Goal: Information Seeking & Learning: Learn about a topic

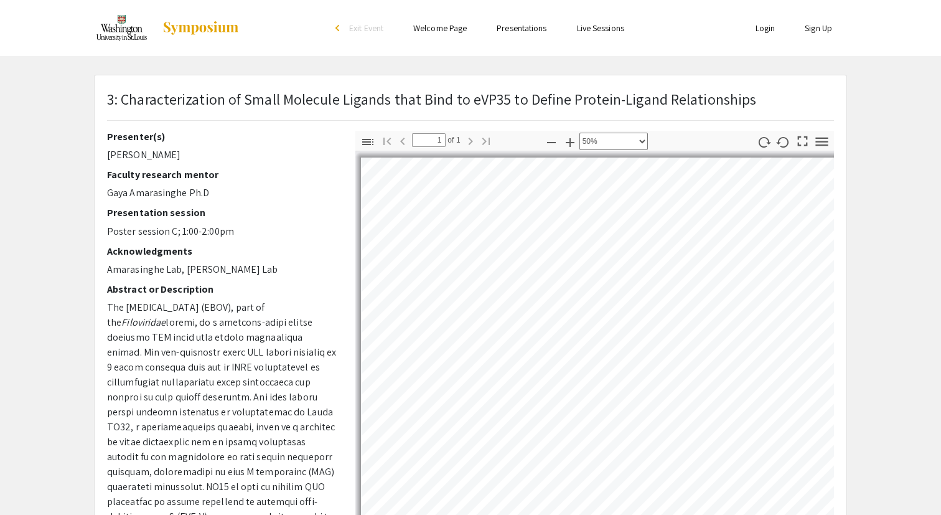
select select "0.5"
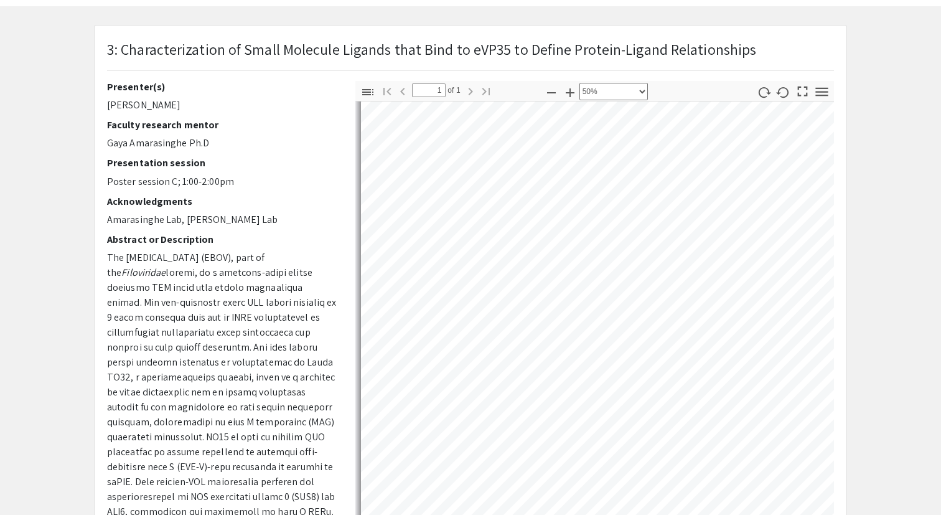
scroll to position [591, 0]
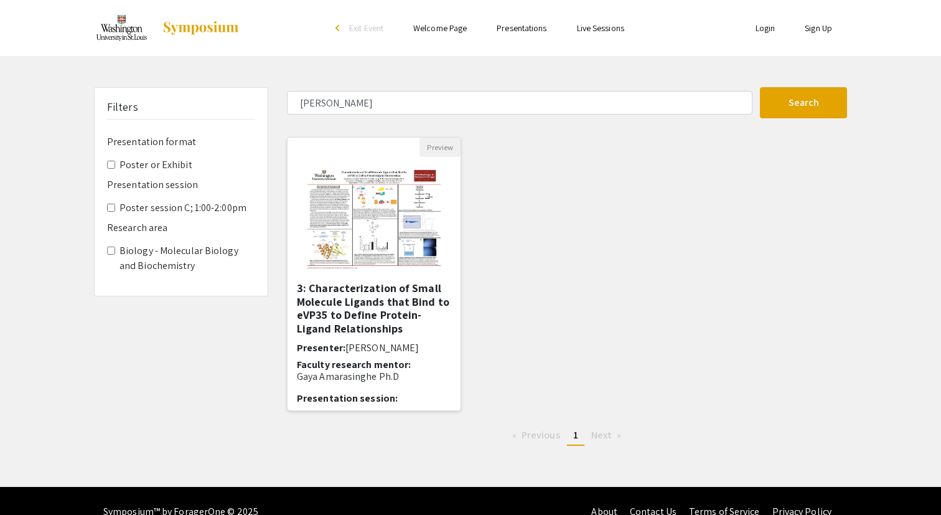
click at [360, 291] on h5 "3: Characterization of Small Molecule Ligands that Bind to eVP35 to Define Prot…" at bounding box center [374, 308] width 154 height 54
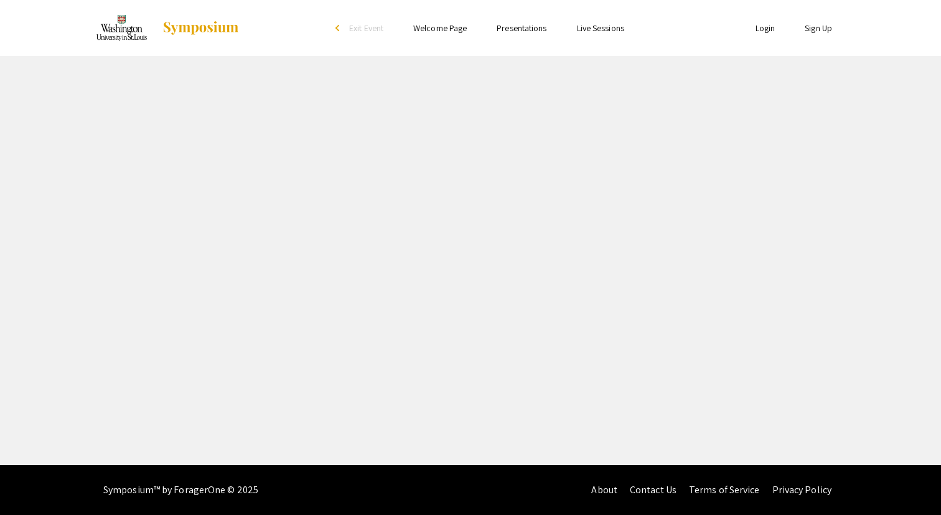
select select "custom"
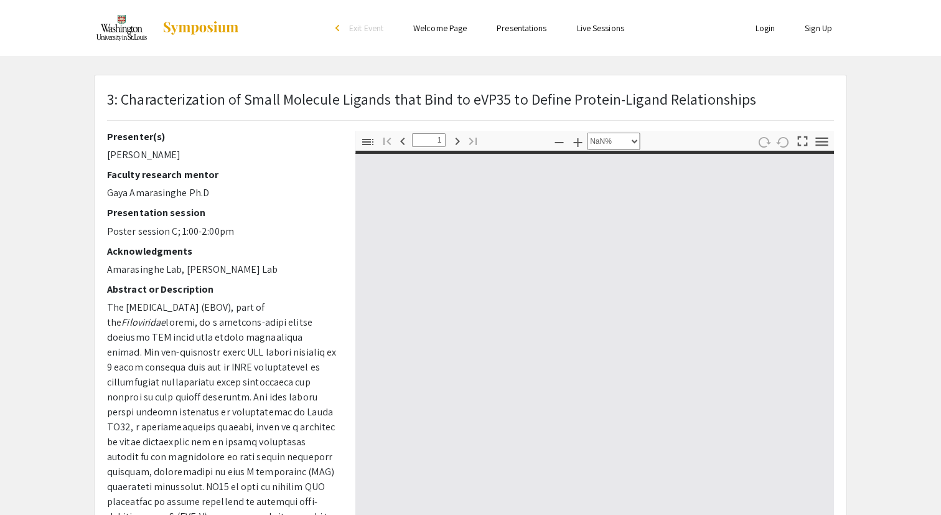
type input "0"
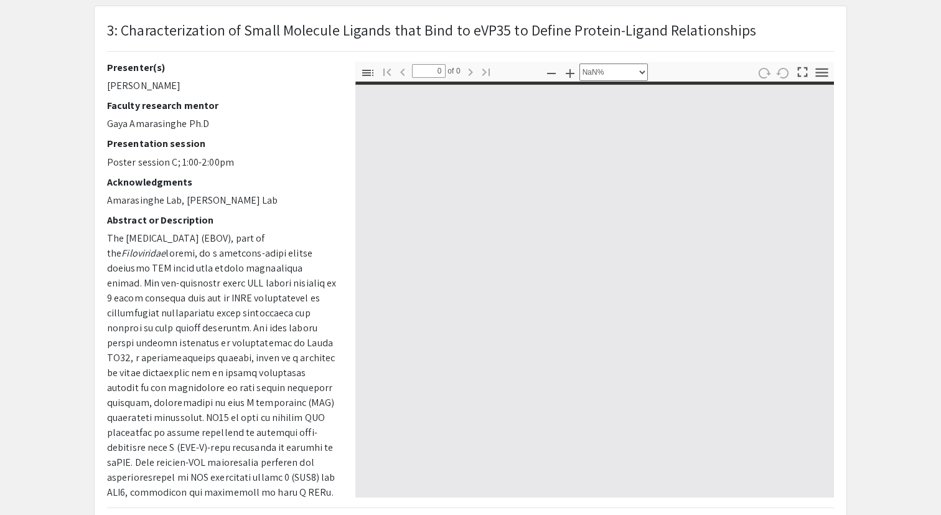
select select "auto"
type input "1"
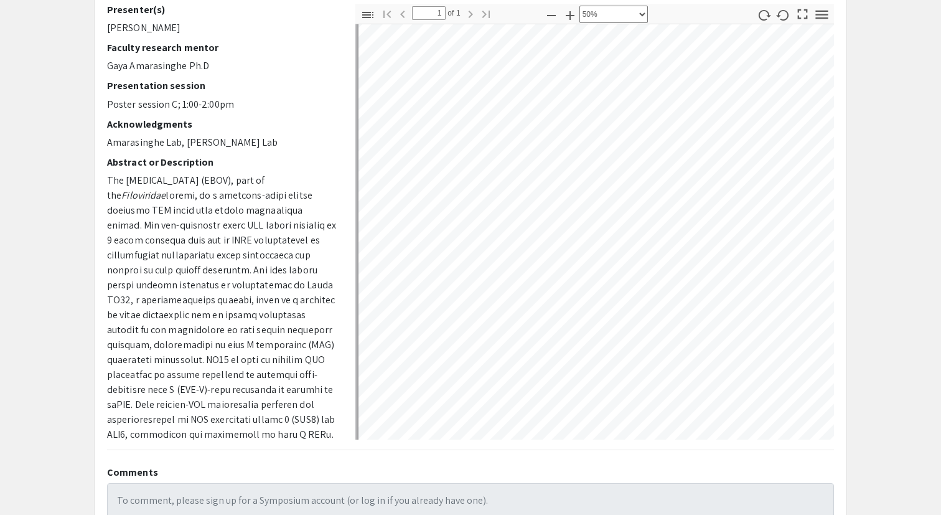
scroll to position [55, 2]
click at [547, 14] on icon "button" at bounding box center [551, 15] width 15 height 15
select select "custom"
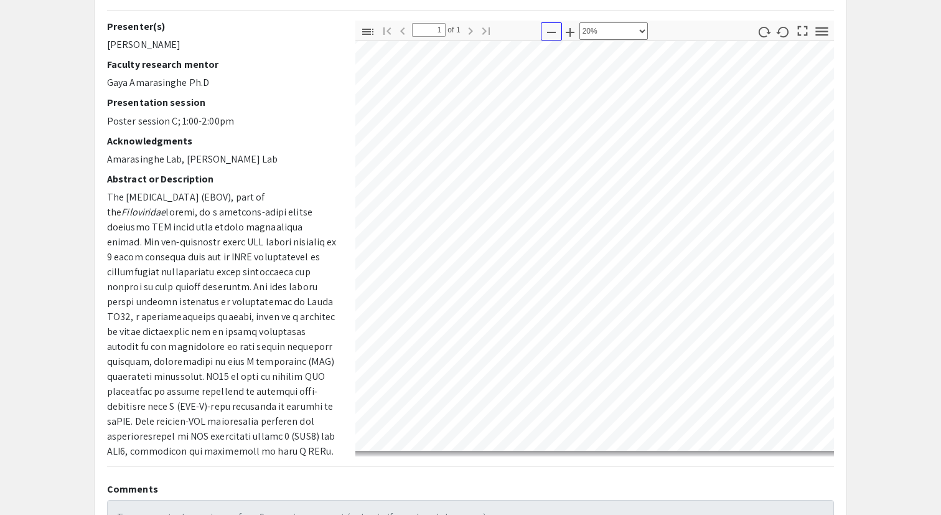
scroll to position [27, 98]
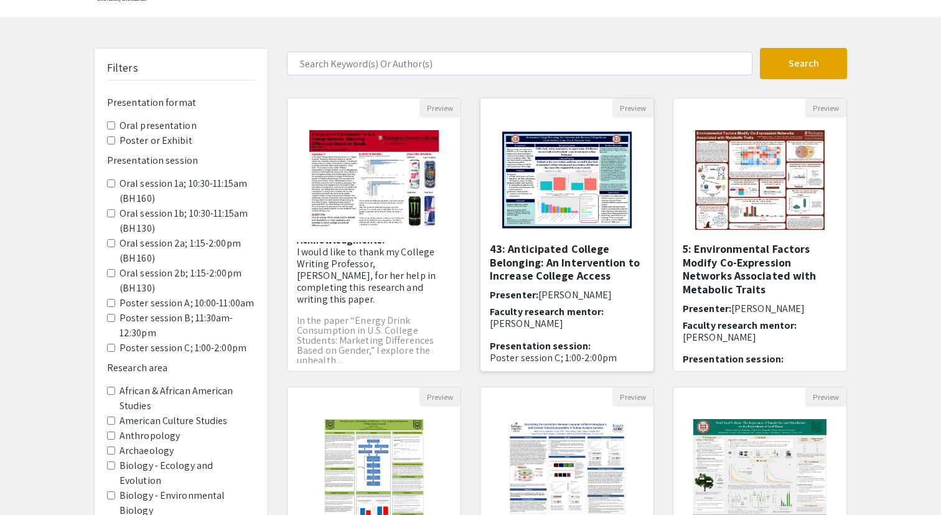
scroll to position [311, 0]
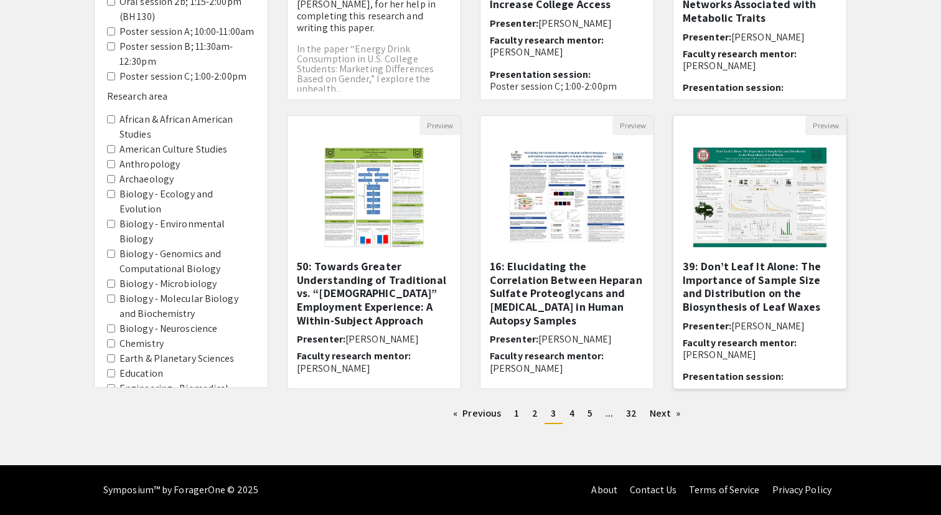
click at [738, 220] on img "Open Presentation <p>39: Don’t Leaf It Alone: The Importance of Sample Size and…" at bounding box center [759, 197] width 157 height 125
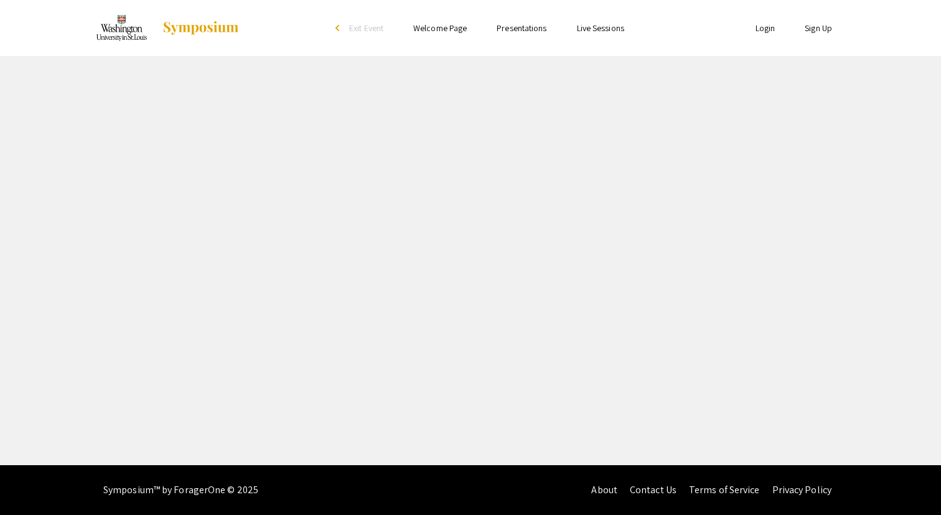
select select "custom"
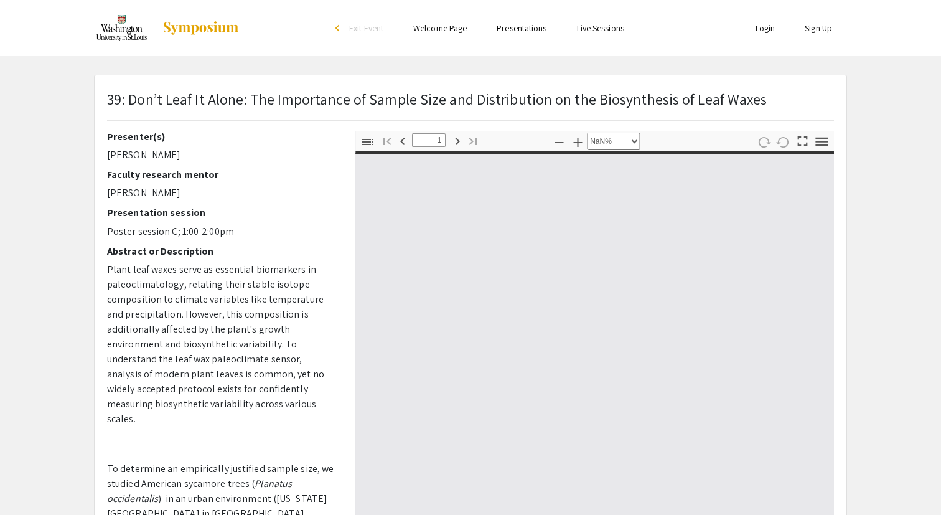
type input "0"
select select "custom"
type input "1"
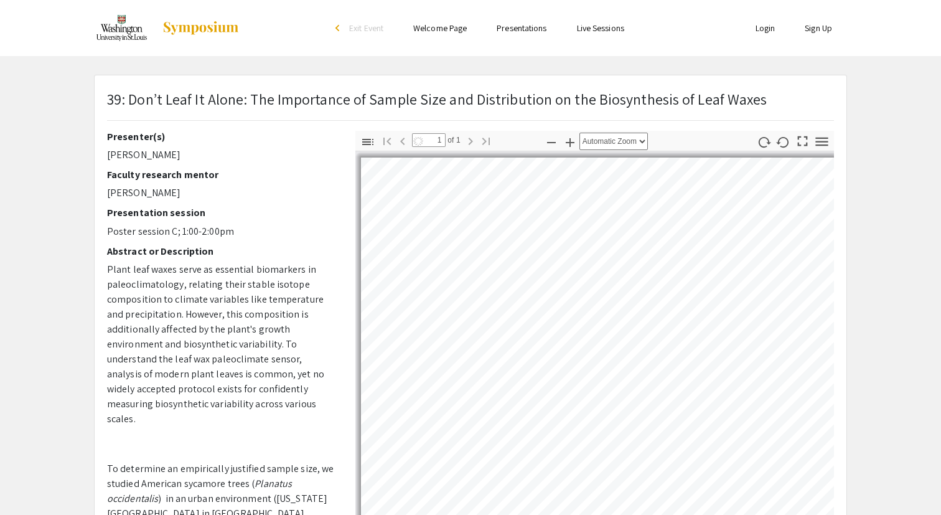
select select "auto"
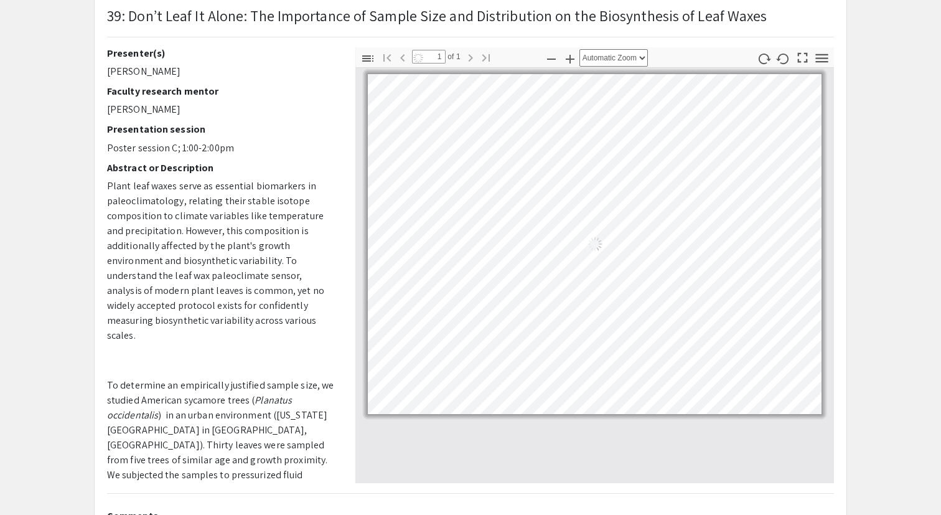
scroll to position [199, 0]
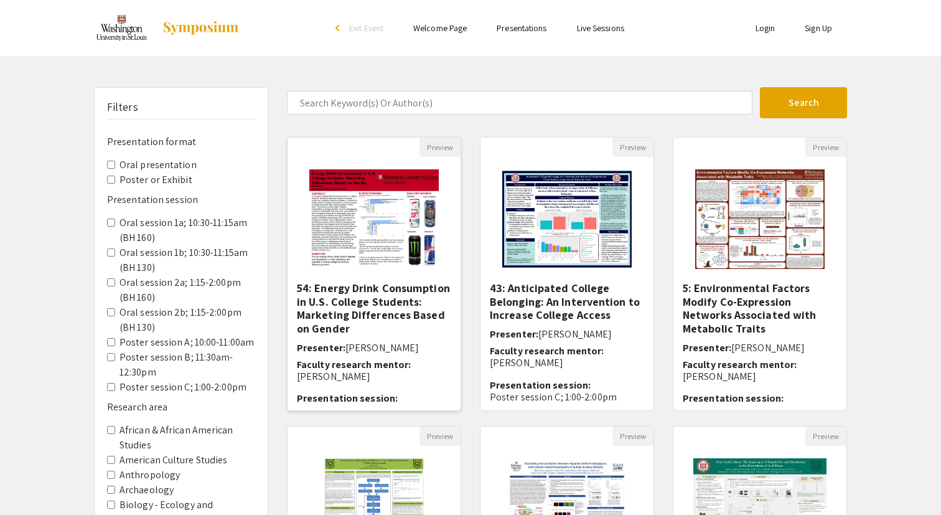
scroll to position [311, 0]
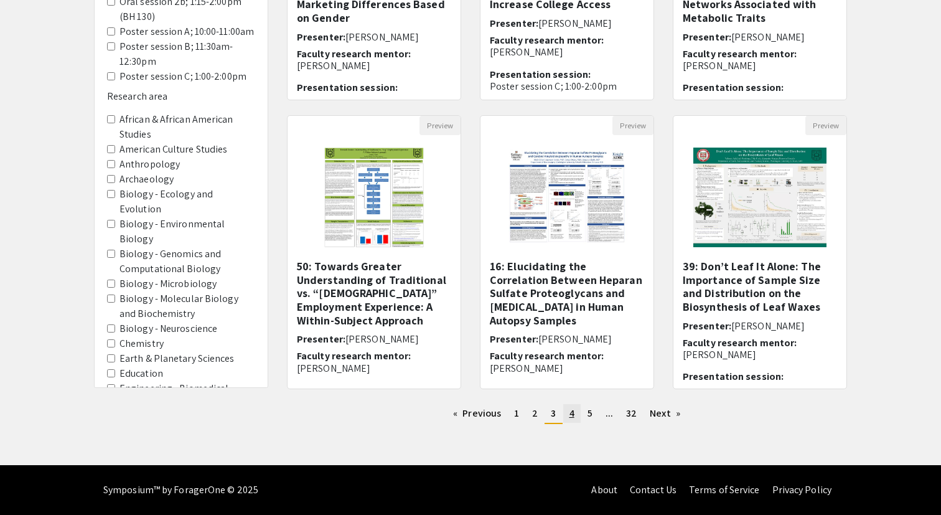
click at [567, 408] on link "page 4" at bounding box center [571, 413] width 17 height 19
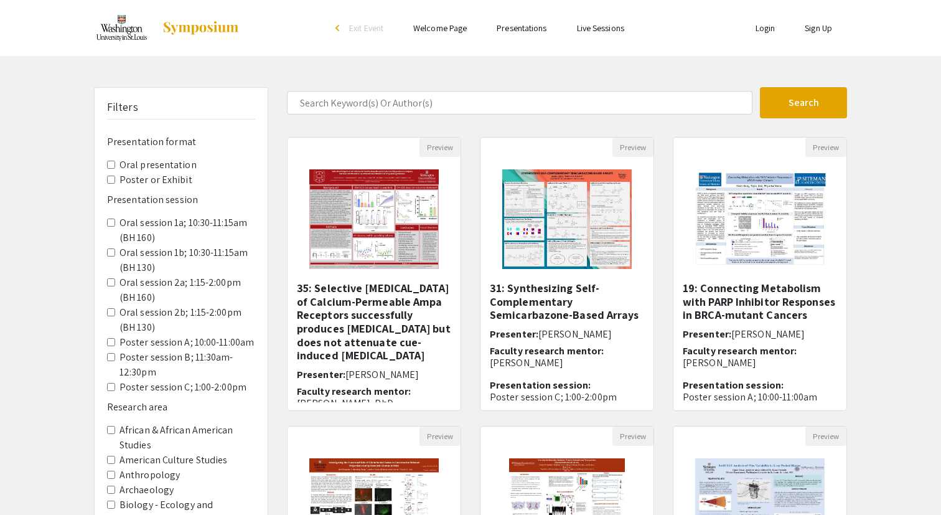
scroll to position [257, 0]
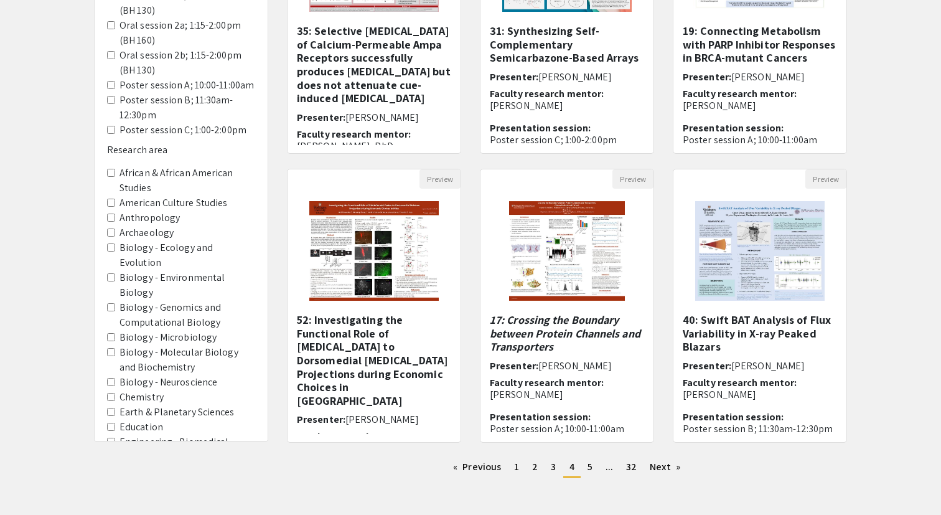
click at [570, 471] on span "4" at bounding box center [572, 466] width 5 height 13
click at [585, 467] on link "page 5" at bounding box center [589, 467] width 17 height 19
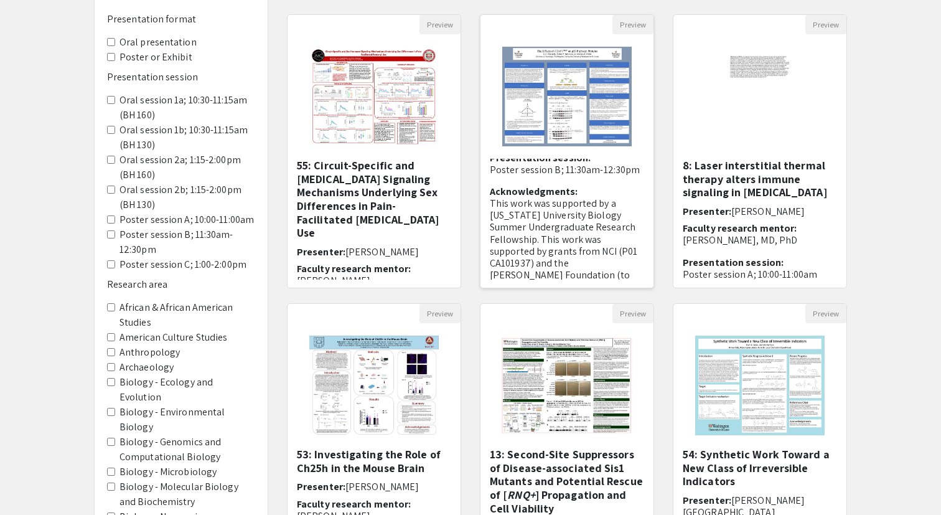
scroll to position [173, 0]
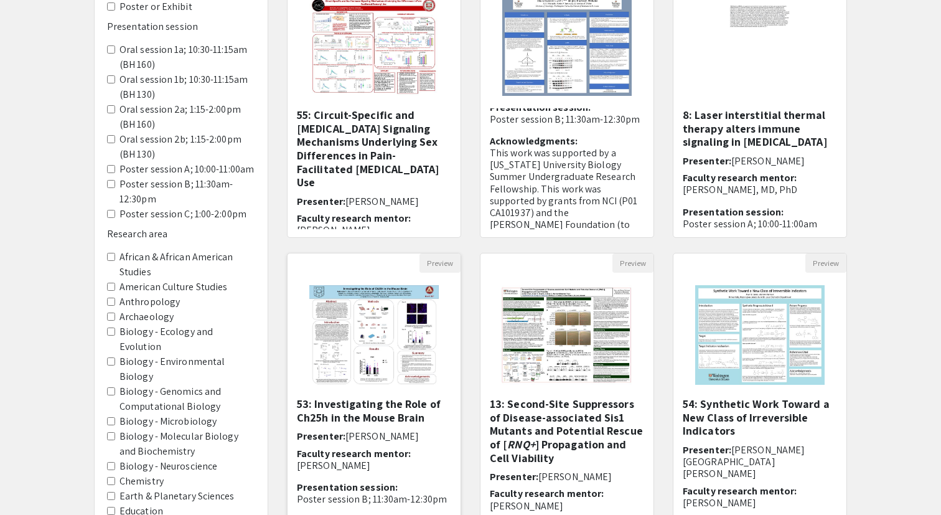
click at [364, 332] on img "Open Presentation <p><strong>53: Investigating the Role of Ch25h in the Mouse B…" at bounding box center [374, 335] width 154 height 125
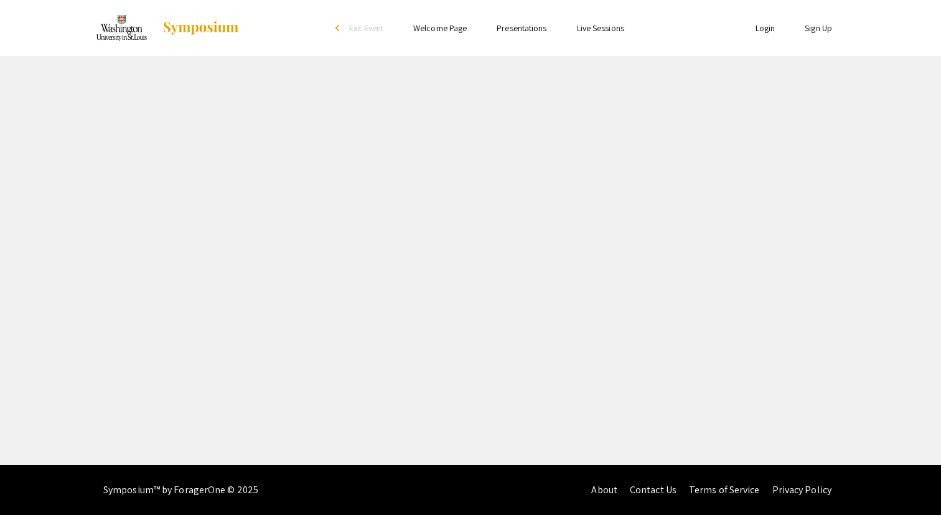
select select "custom"
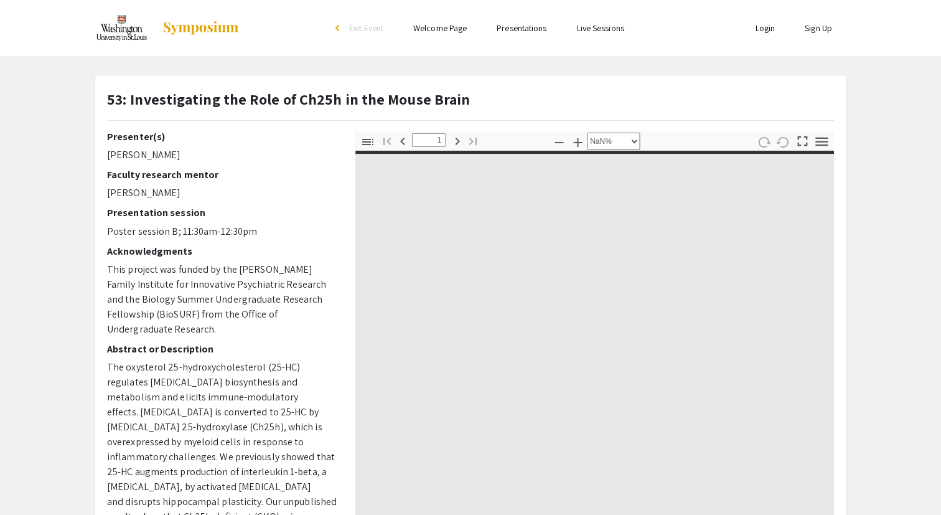
type input "0"
select select "custom"
type input "1"
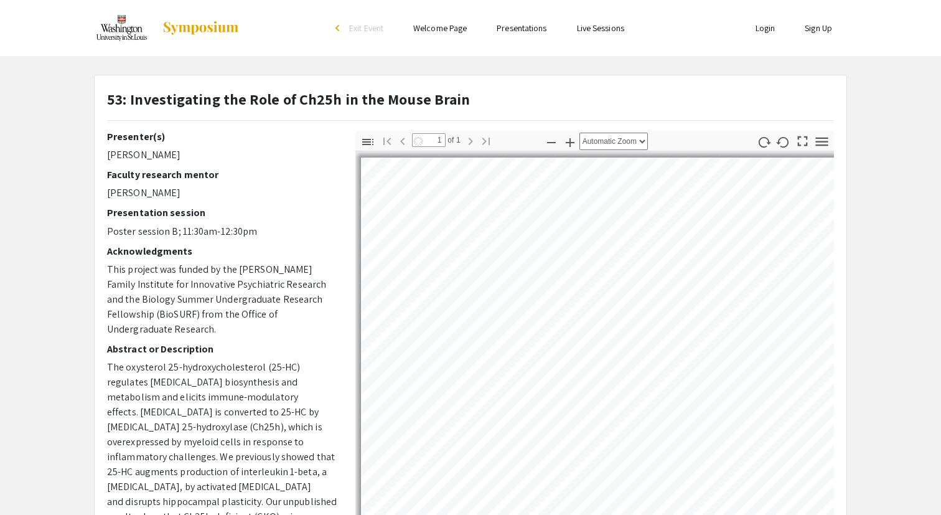
select select "auto"
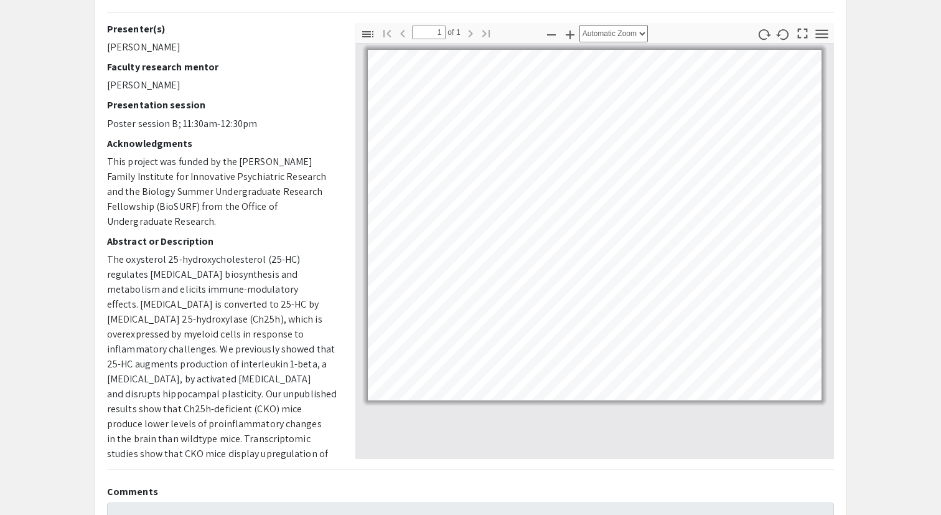
scroll to position [106, 0]
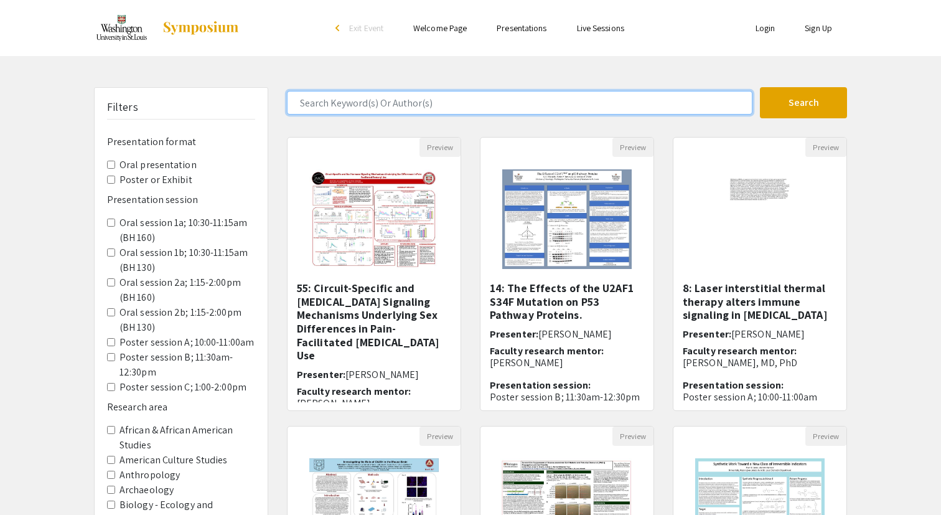
click at [424, 97] on input "Search Keyword(s) Or Author(s)" at bounding box center [520, 103] width 466 height 24
type input "[PERSON_NAME]"
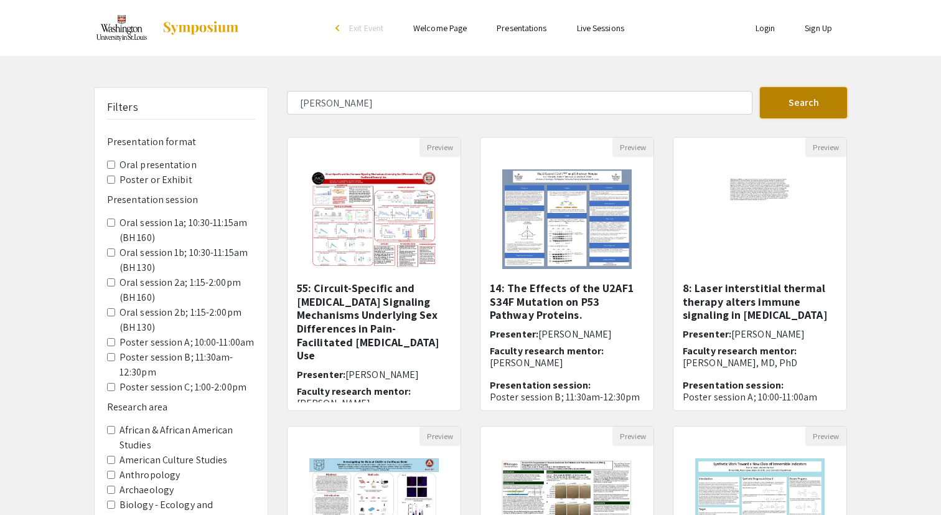
click at [786, 94] on button "Search" at bounding box center [803, 102] width 87 height 31
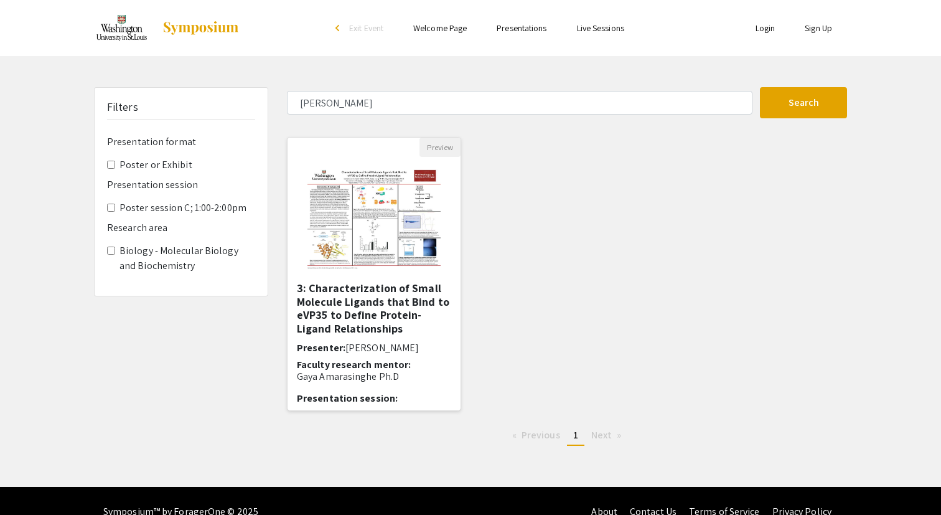
click at [395, 256] on img "Open Presentation <p>3: Characterization of Small Molecule Ligands that Bind to…" at bounding box center [373, 219] width 157 height 125
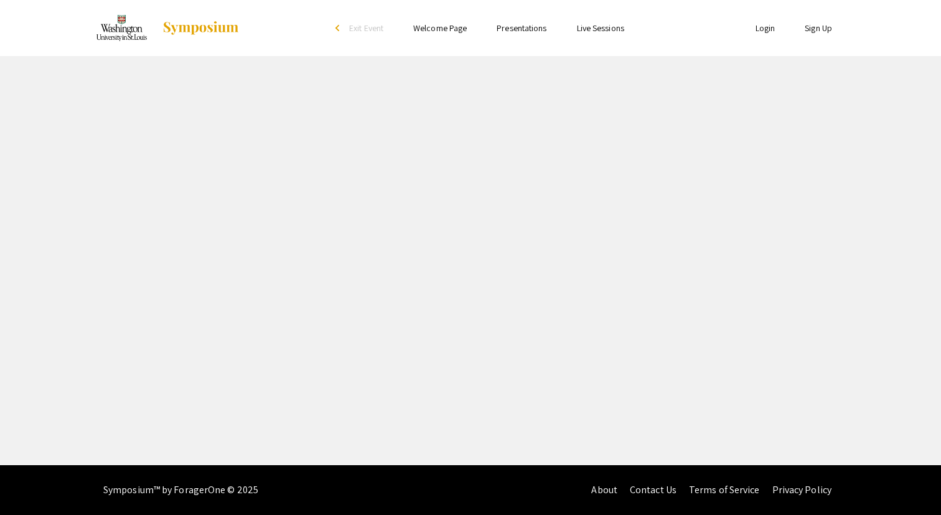
select select "custom"
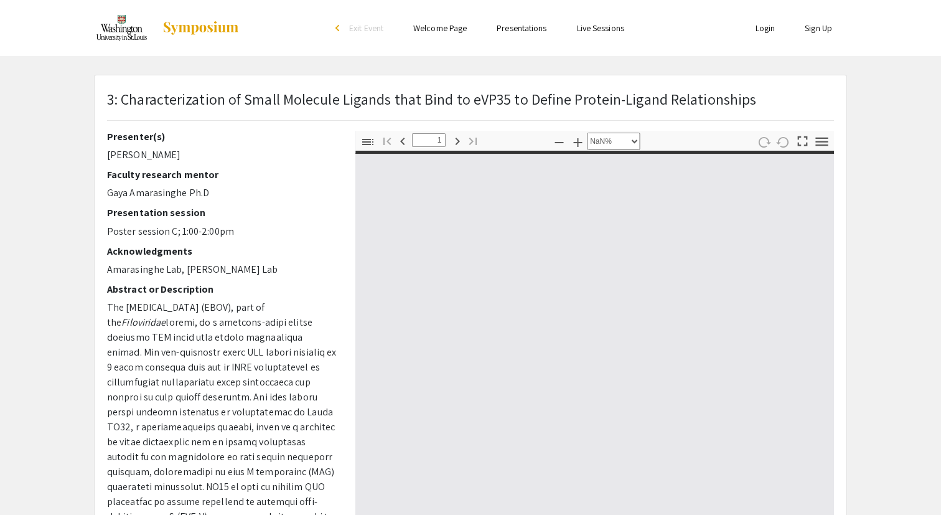
type input "0"
select select "auto"
type input "1"
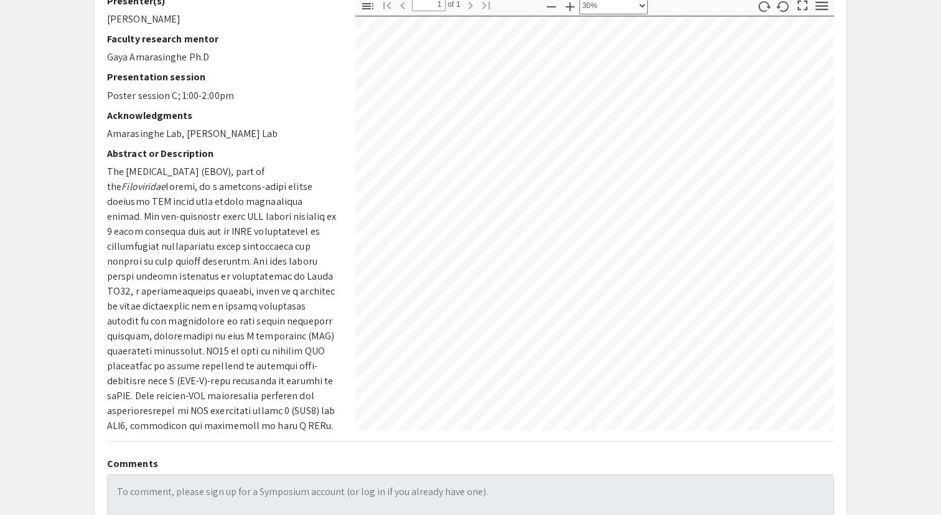
scroll to position [80, 680]
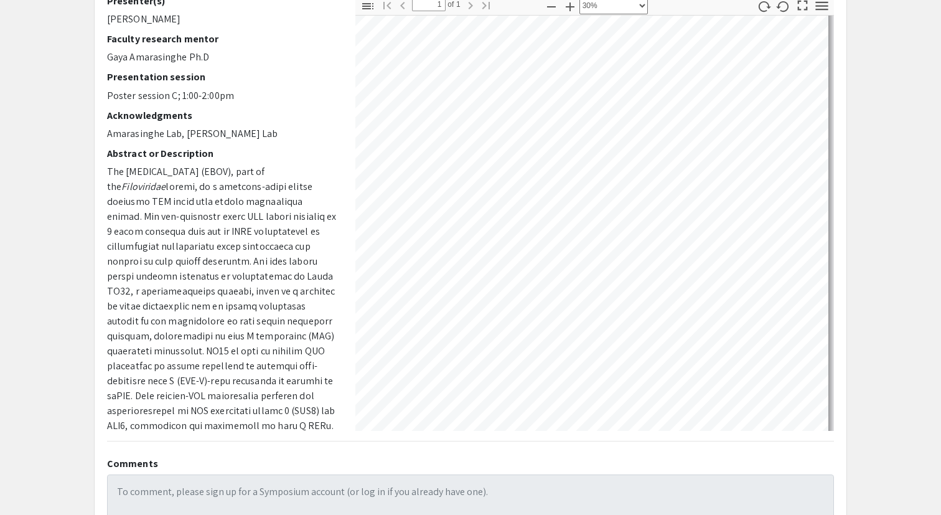
select select "custom"
drag, startPoint x: 891, startPoint y: 137, endPoint x: 891, endPoint y: 159, distance: 21.8
click at [891, 160] on app-presentation "3: Characterization of Small Molecule Ligands that Bind to eVP35 to Define Prot…" at bounding box center [470, 253] width 941 height 629
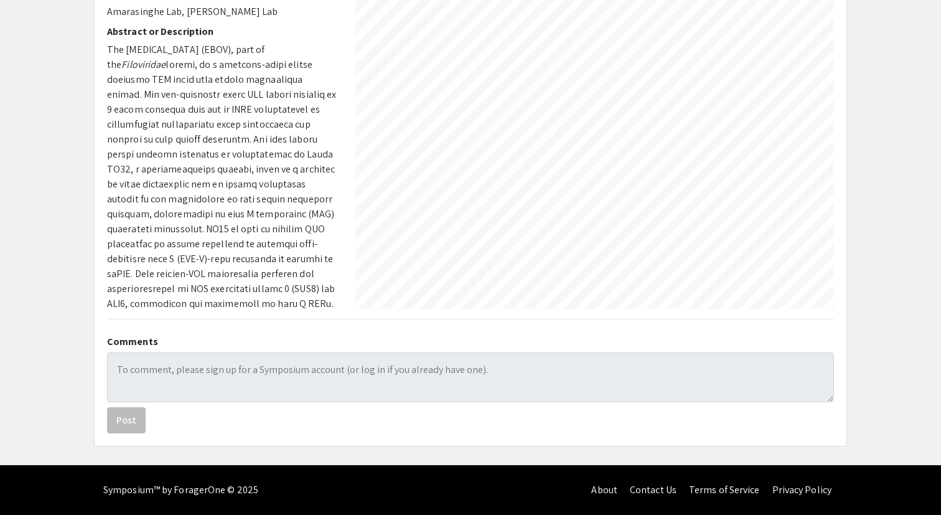
scroll to position [0, 615]
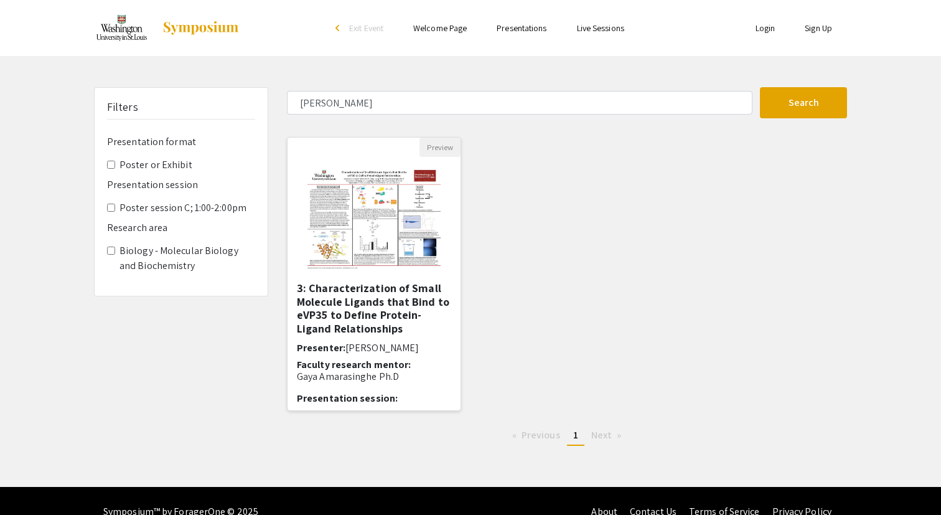
click at [313, 344] on h6 "Presenter: [PERSON_NAME]" at bounding box center [374, 348] width 154 height 12
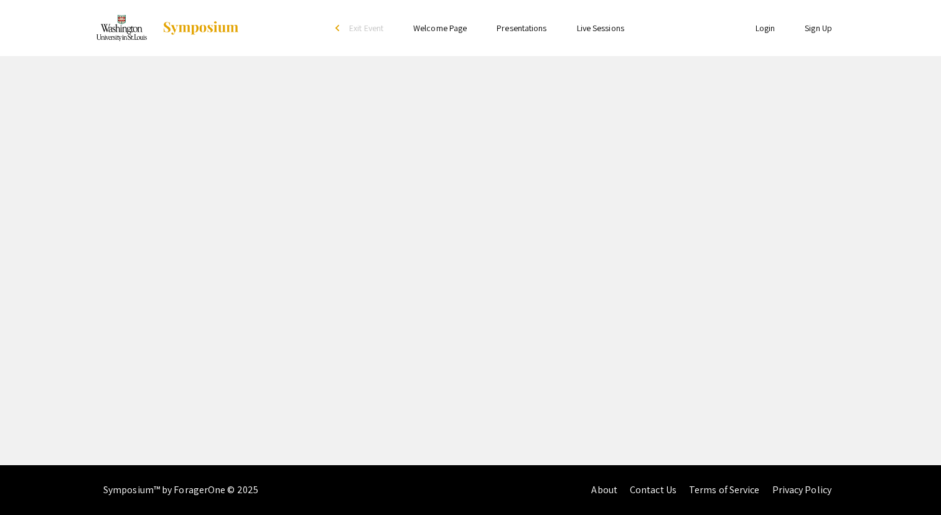
select select "custom"
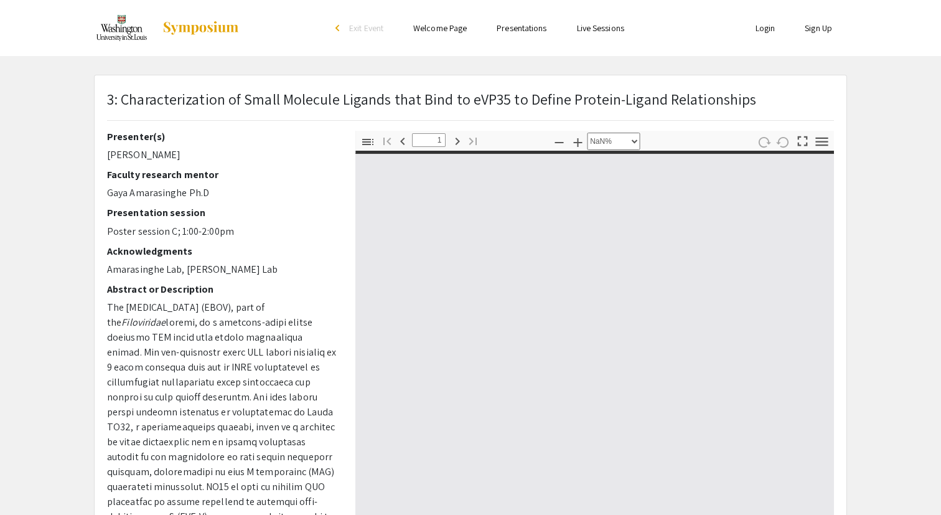
type input "0"
select select "custom"
type input "1"
select select "auto"
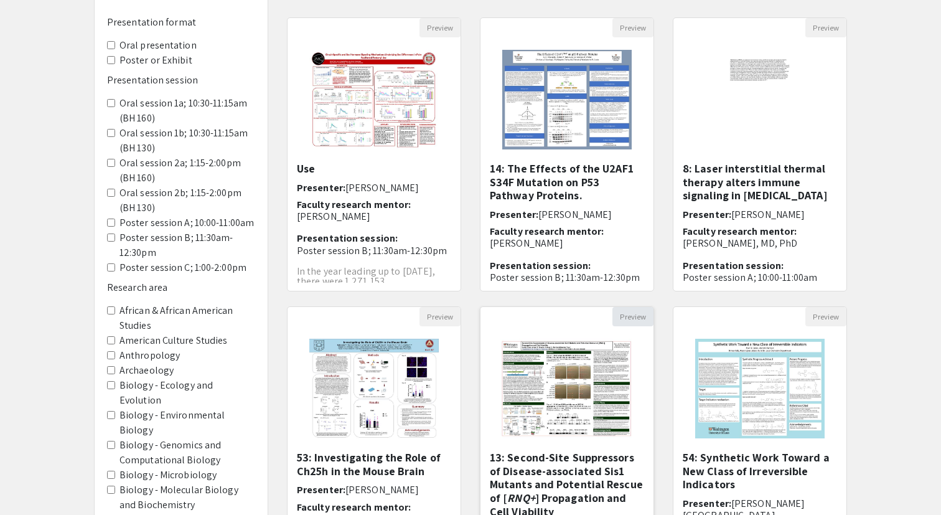
scroll to position [311, 0]
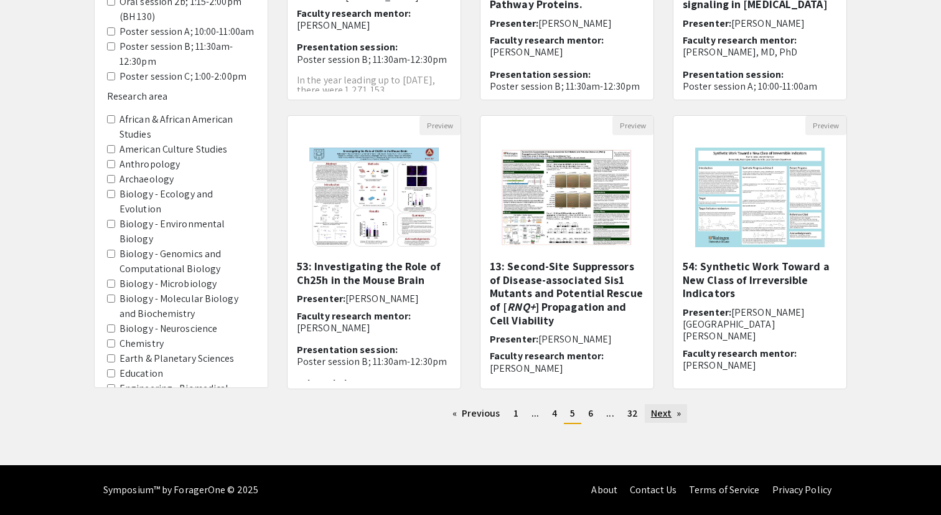
click at [679, 411] on link "Next page" at bounding box center [666, 413] width 43 height 19
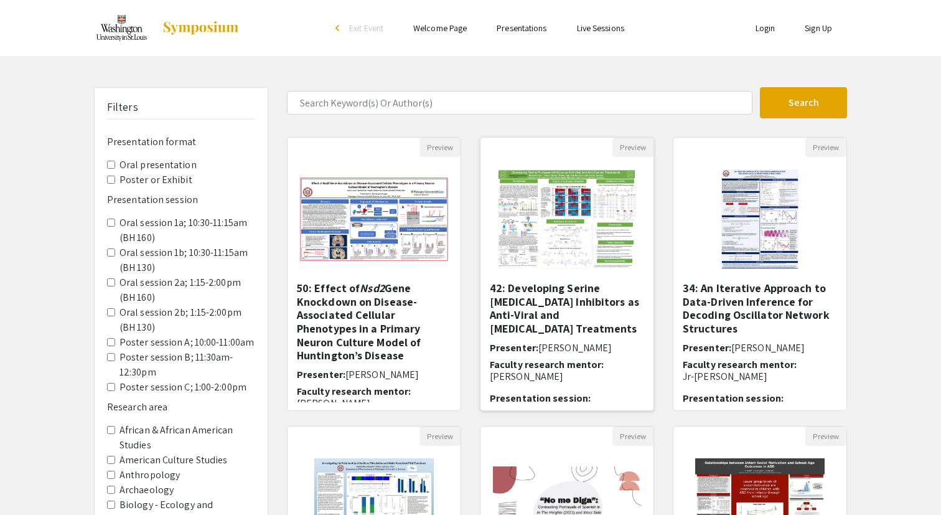
click at [588, 281] on img "Open Presentation <p>42: Developing Serine Protease Inhibitors as Anti-Viral an…" at bounding box center [567, 219] width 164 height 125
select select "custom"
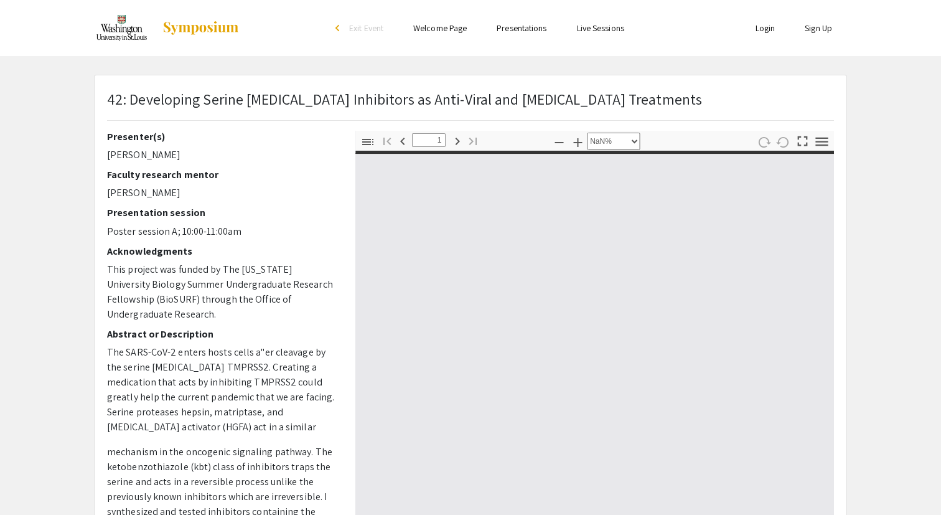
type input "0"
select select "custom"
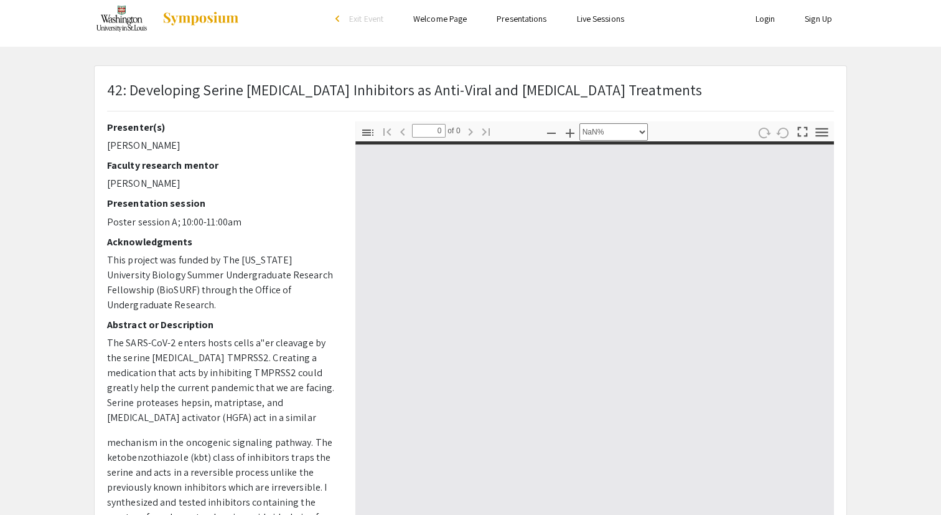
type input "1"
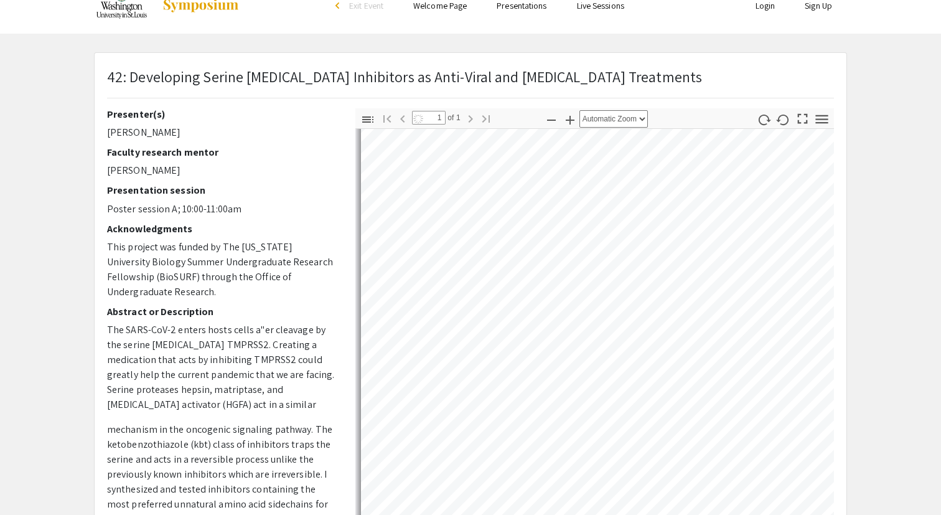
scroll to position [244, 0]
select select "auto"
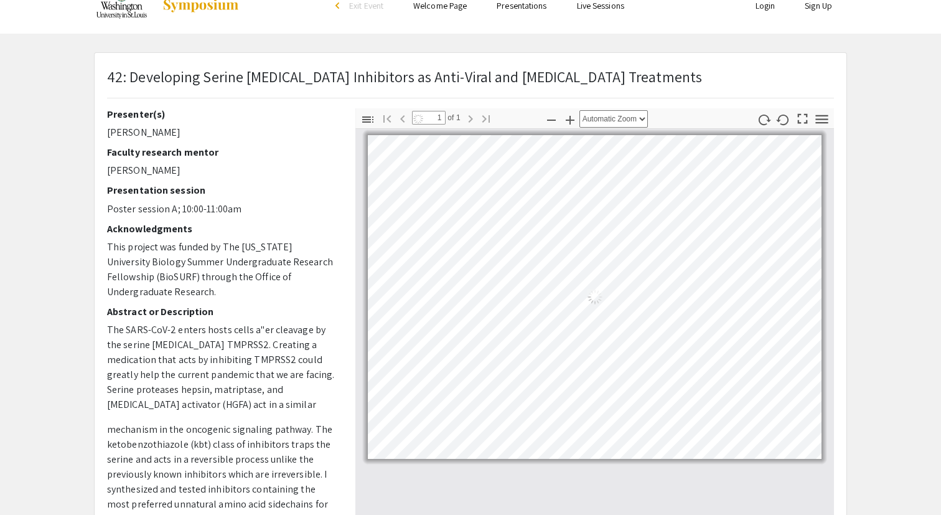
scroll to position [62, 0]
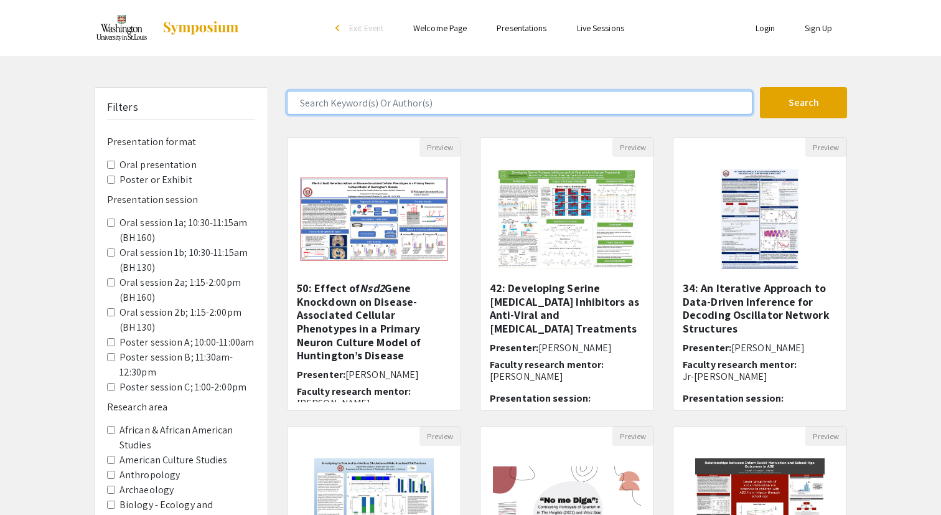
click at [417, 98] on input "Search Keyword(s) Or Author(s)" at bounding box center [520, 103] width 466 height 24
type input "[PERSON_NAME]"
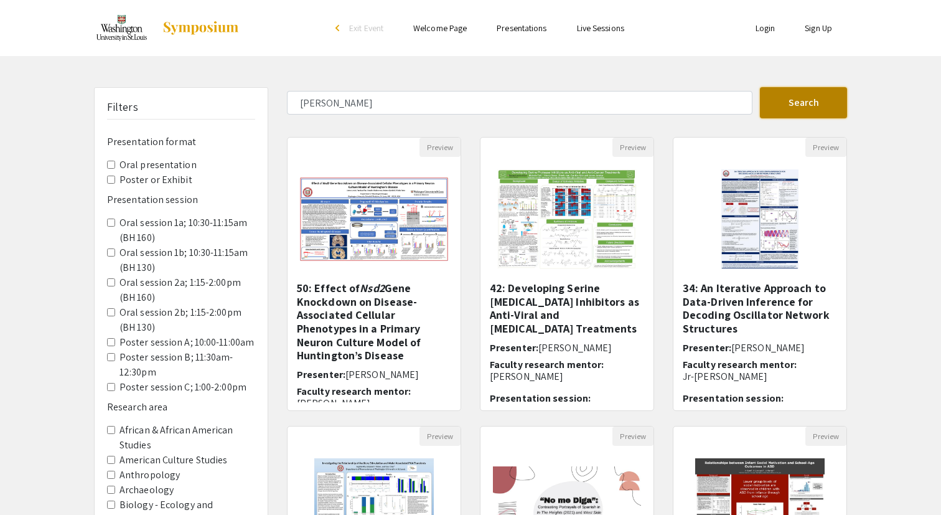
click at [796, 102] on button "Search" at bounding box center [803, 102] width 87 height 31
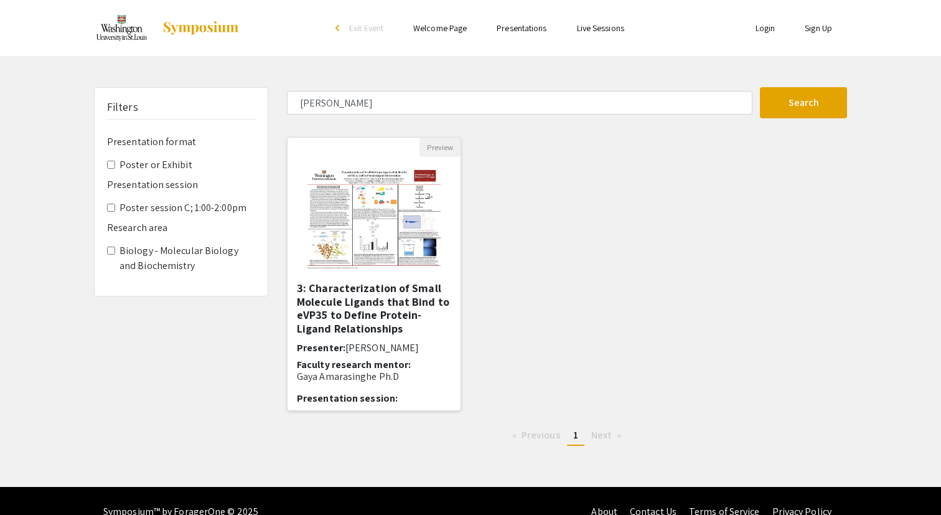
click at [361, 190] on img "Open Presentation <p>3: Characterization of Small Molecule Ligands that Bind to…" at bounding box center [373, 219] width 157 height 125
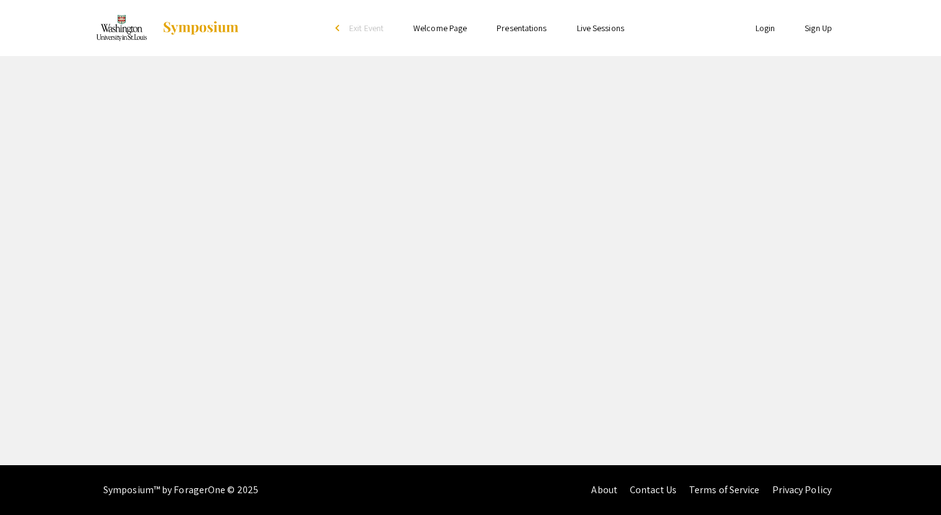
select select "custom"
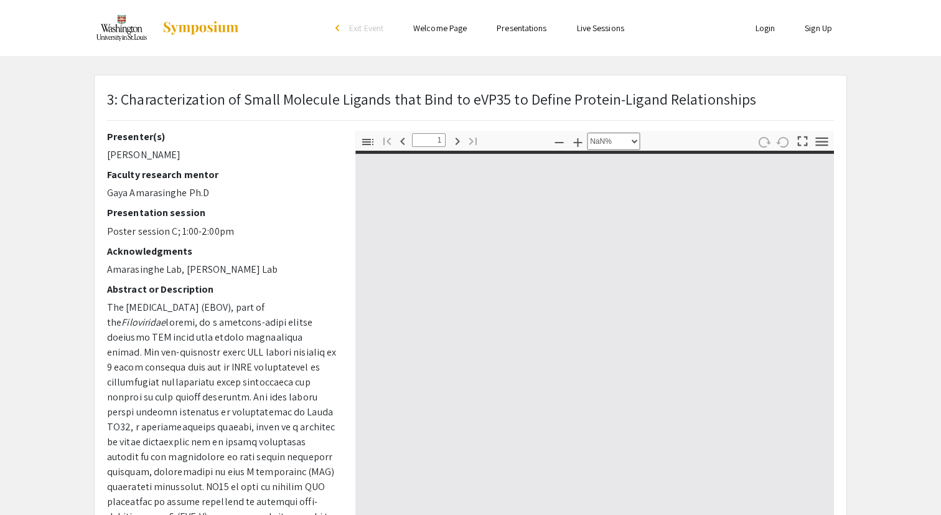
type input "0"
select select "custom"
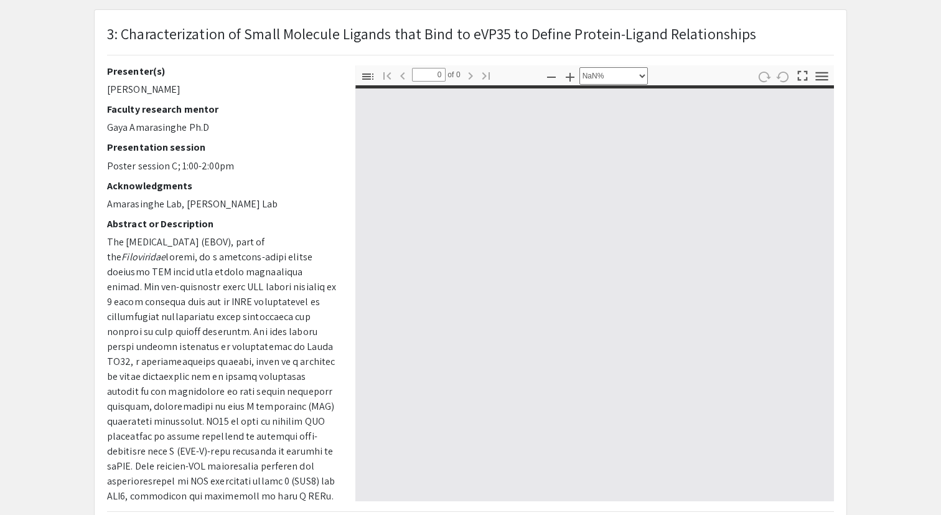
scroll to position [84, 0]
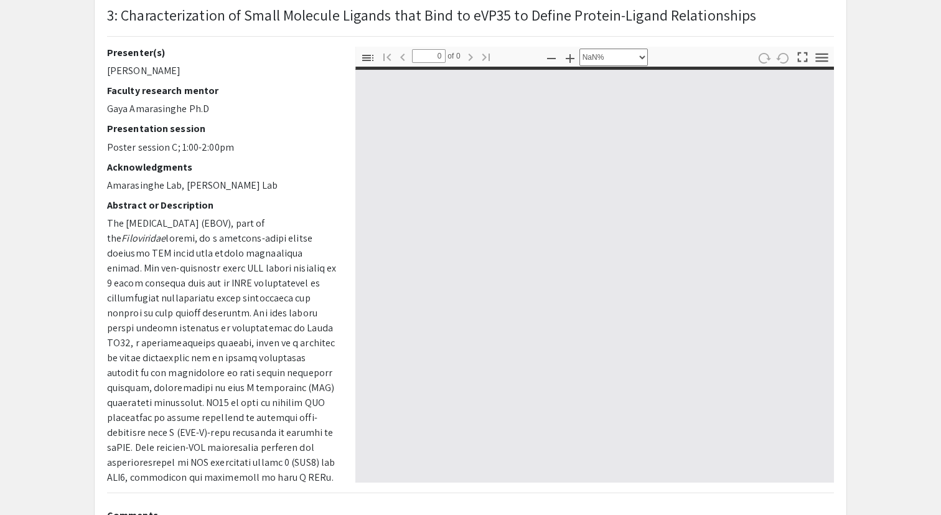
type input "1"
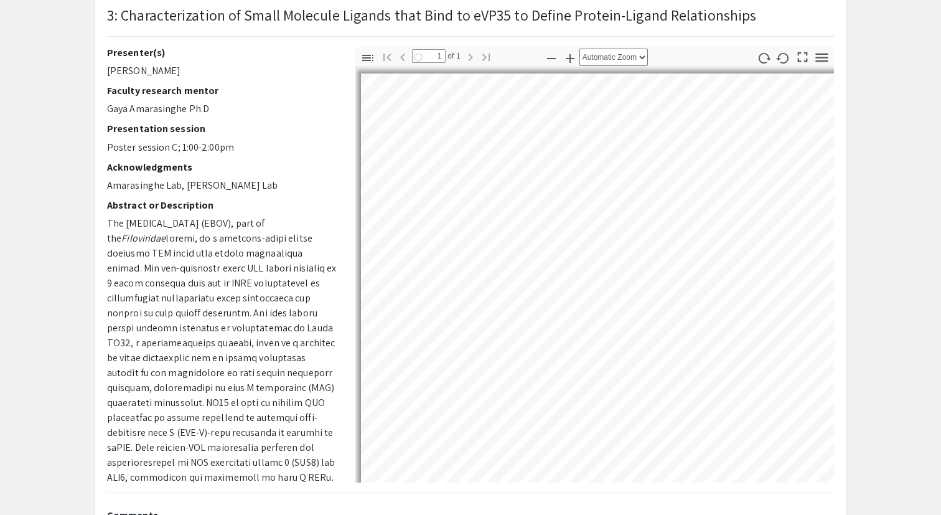
select select "custom"
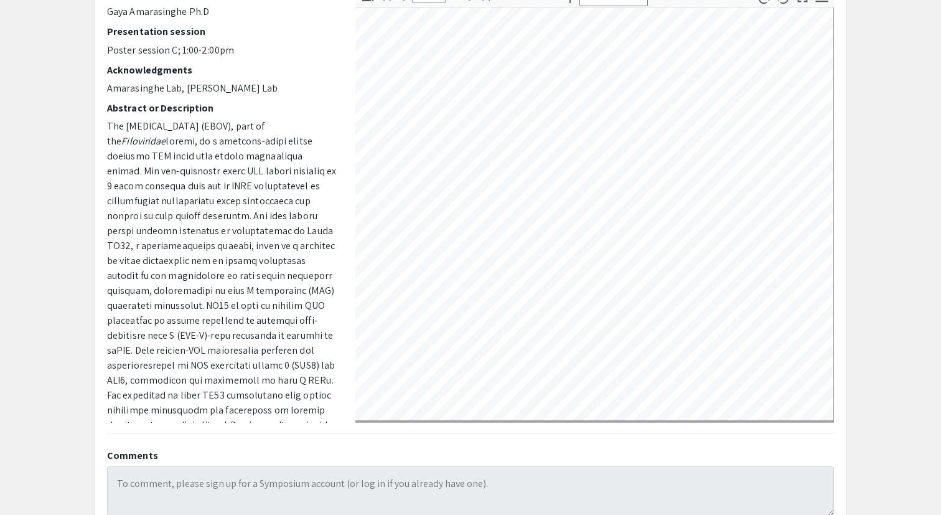
scroll to position [457, 675]
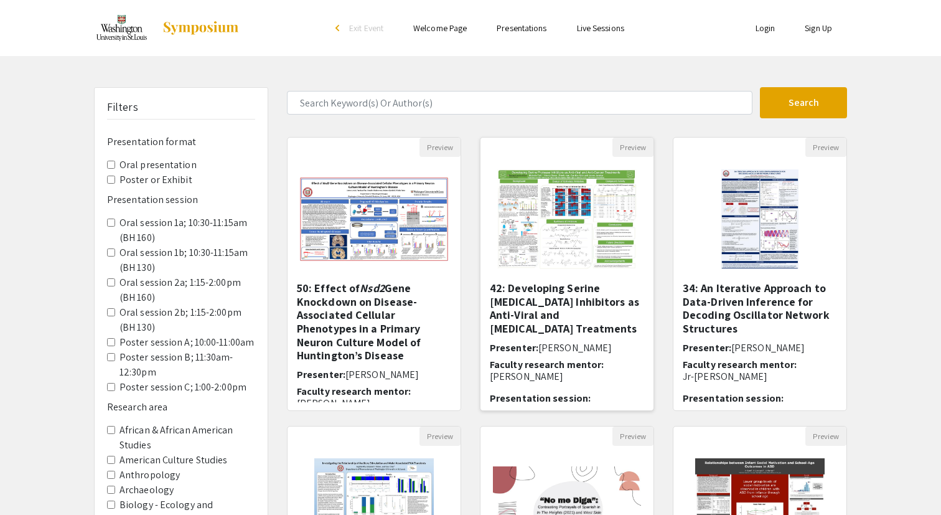
click at [570, 310] on h5 "42: Developing Serine [MEDICAL_DATA] Inhibitors as Anti-Viral and [MEDICAL_DATA…" at bounding box center [567, 308] width 154 height 54
select select "custom"
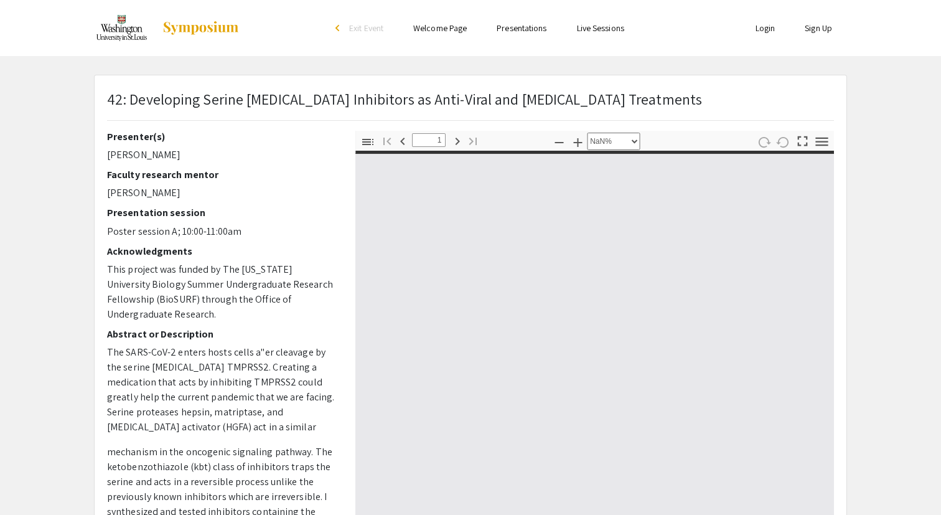
type input "0"
select select "custom"
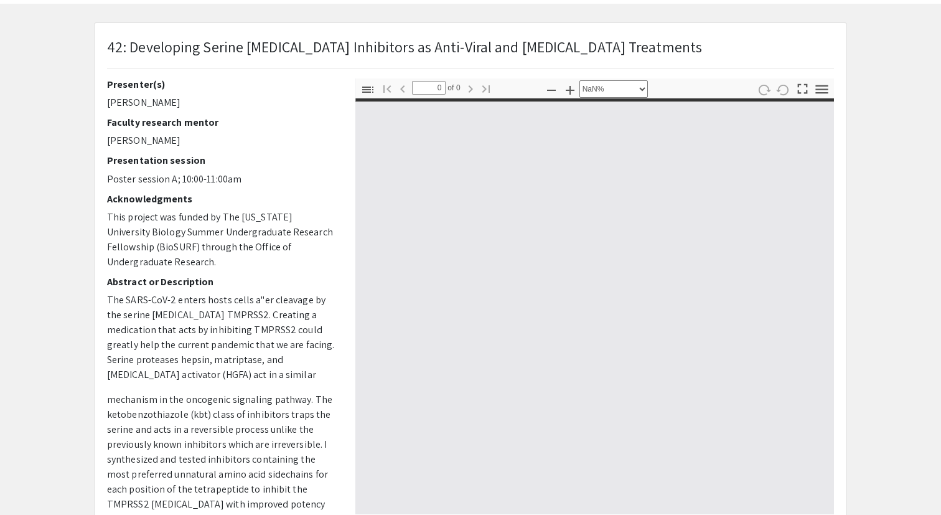
type input "1"
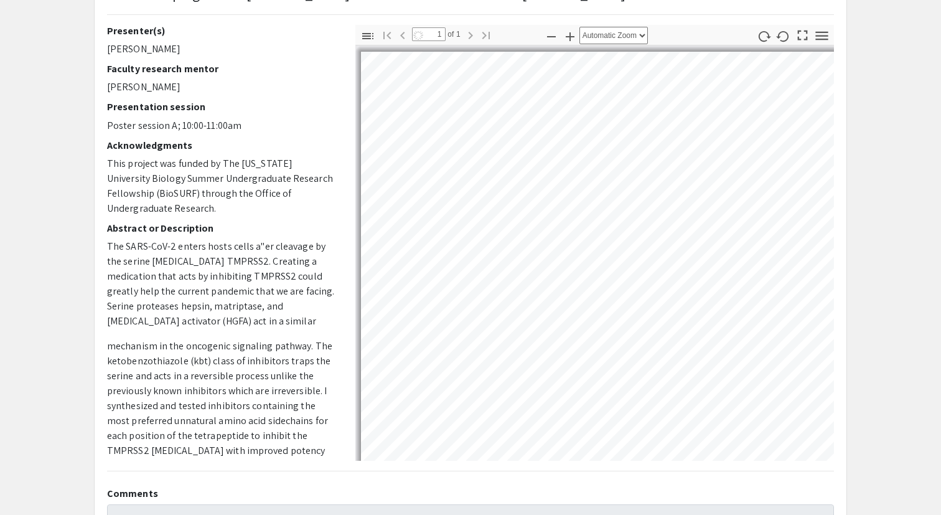
scroll to position [146, 0]
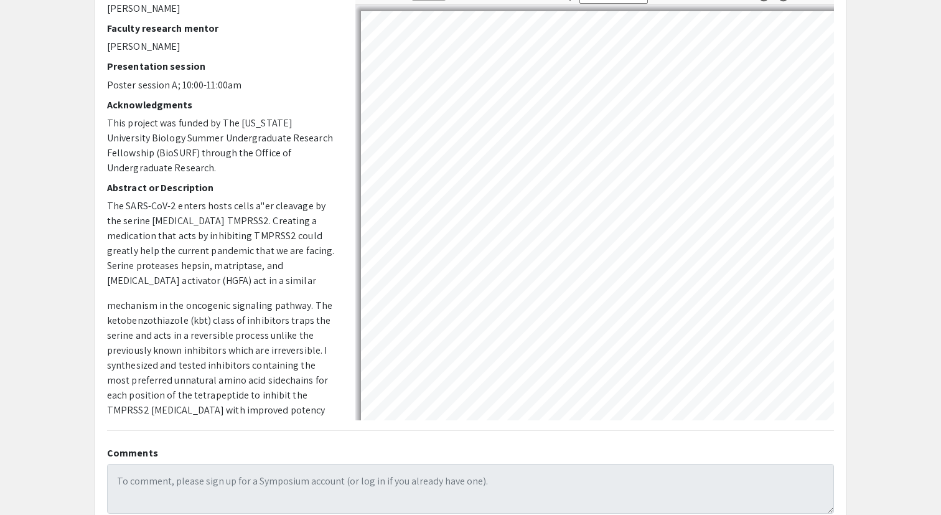
select select "auto"
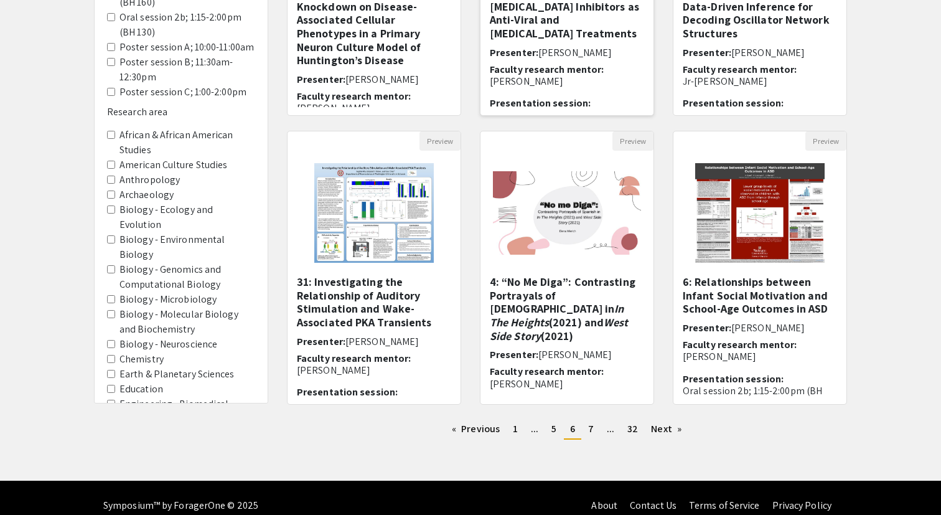
scroll to position [296, 0]
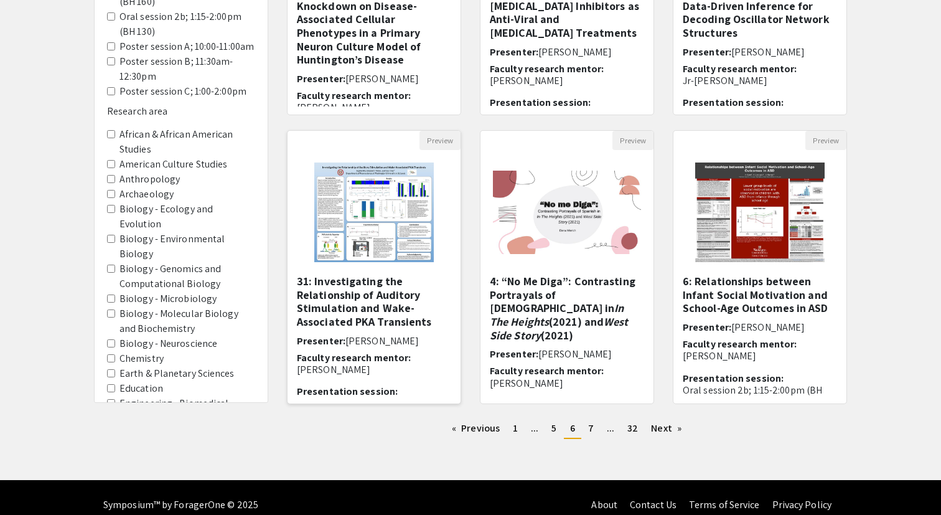
click at [408, 325] on h5 "31: Investigating the Relationship of Auditory Stimulation and Wake-Associated …" at bounding box center [374, 302] width 154 height 54
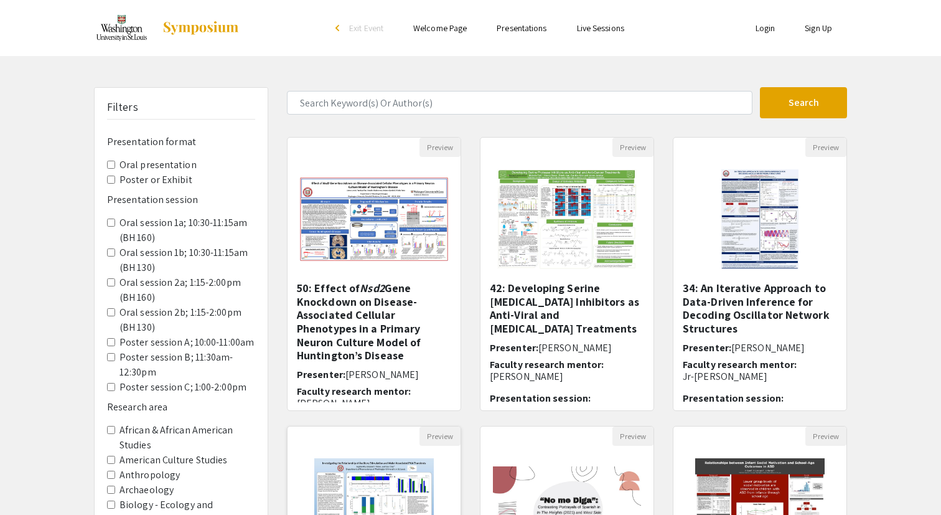
select select "custom"
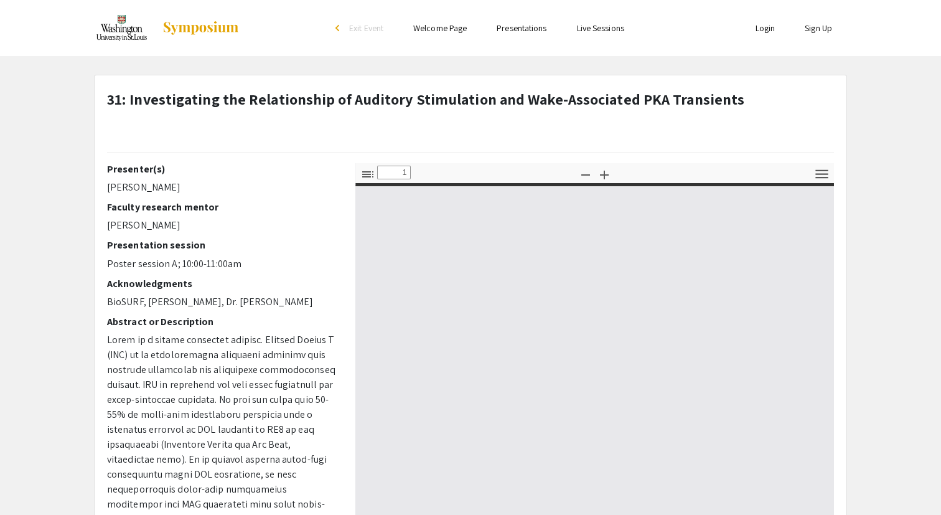
type input "0"
select select "custom"
type input "1"
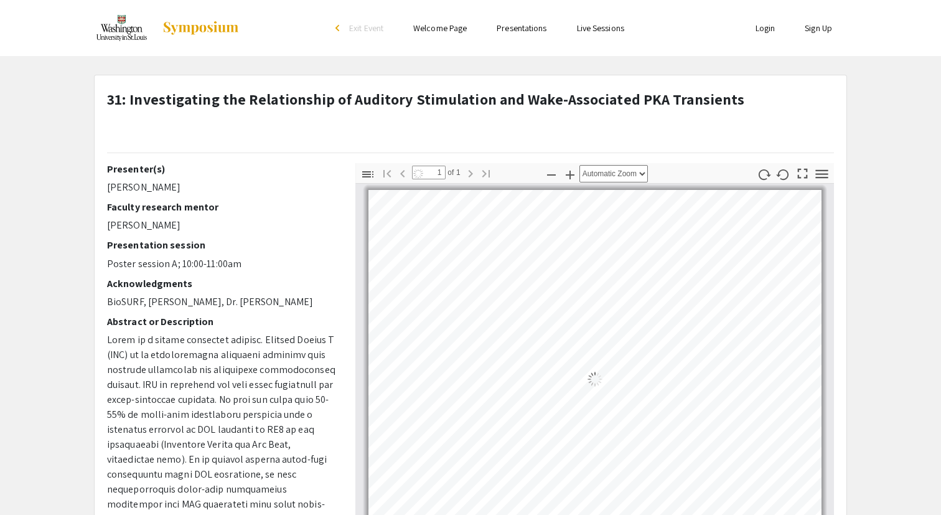
select select "auto"
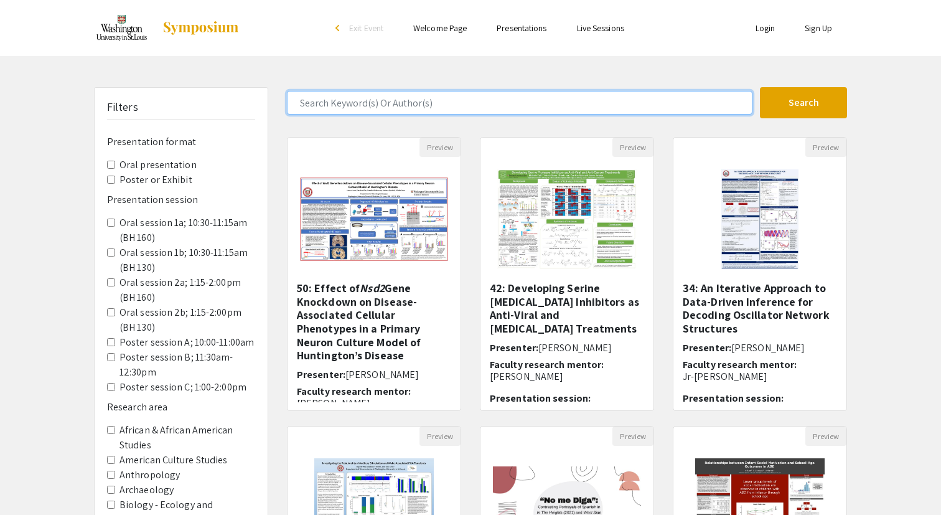
click at [413, 100] on input "Search Keyword(s) Or Author(s)" at bounding box center [520, 103] width 466 height 24
type input "[PERSON_NAME]"
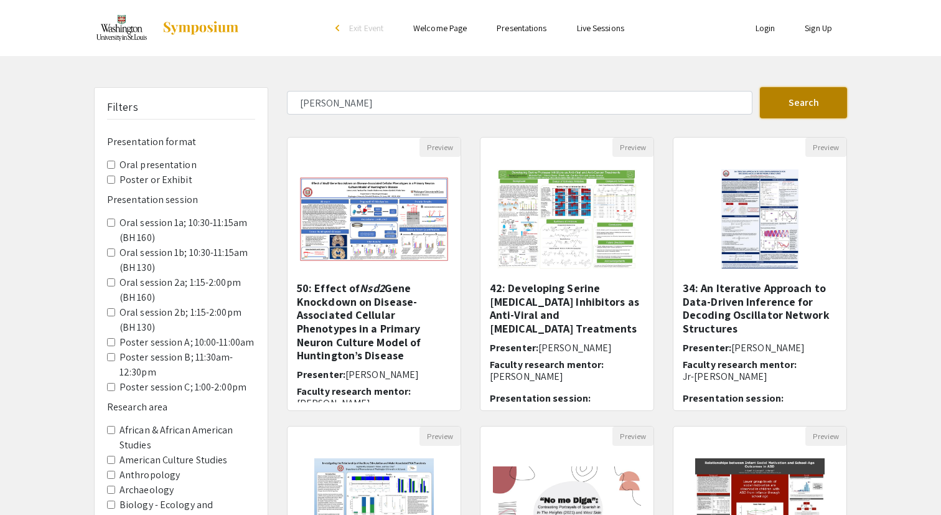
click at [797, 106] on button "Search" at bounding box center [803, 102] width 87 height 31
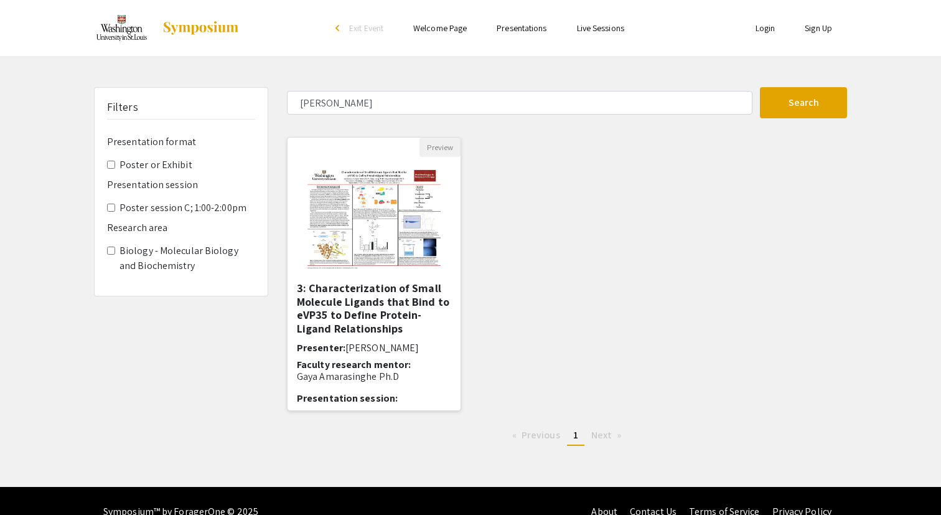
click at [391, 335] on h5 "3: Characterization of Small Molecule Ligands that Bind to eVP35 to Define Prot…" at bounding box center [374, 308] width 154 height 54
select select "custom"
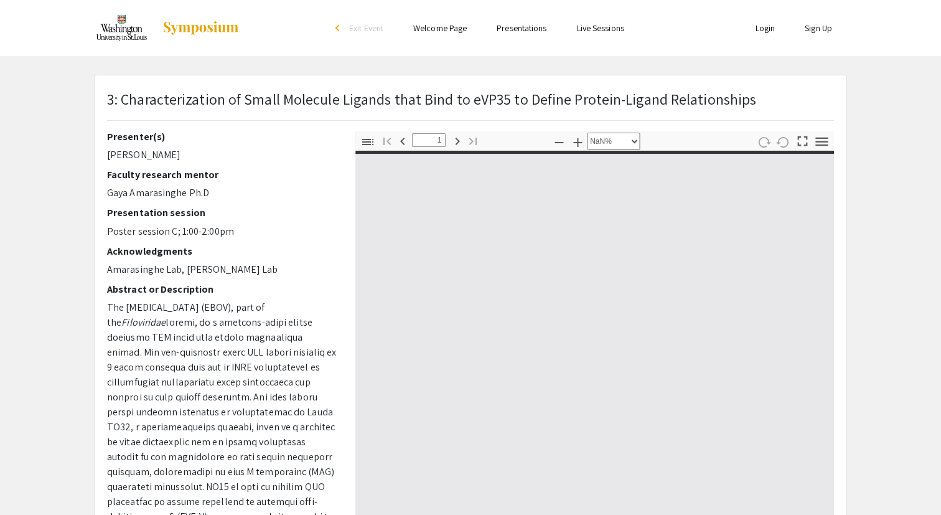
type input "0"
select select "custom"
type input "1"
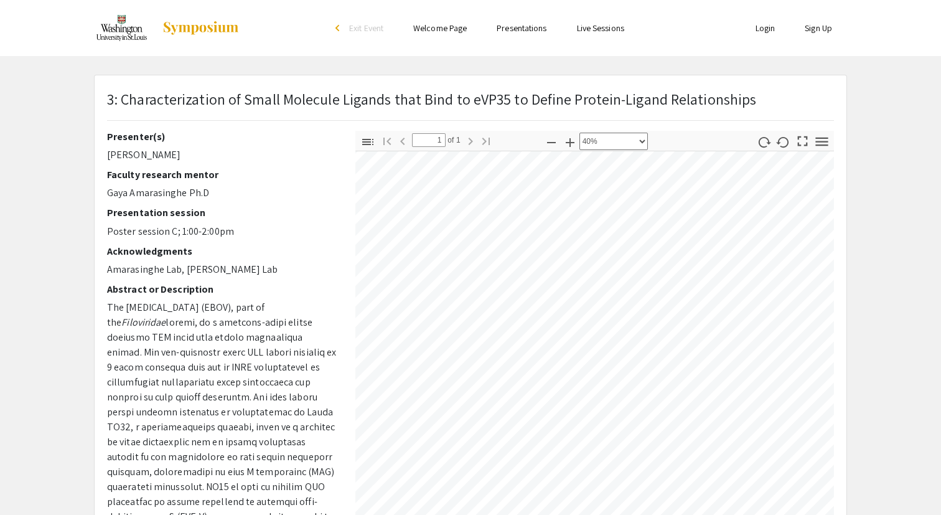
scroll to position [35, 316]
click at [549, 141] on icon "button" at bounding box center [551, 142] width 15 height 15
select select "custom"
